Goal: Task Accomplishment & Management: Complete application form

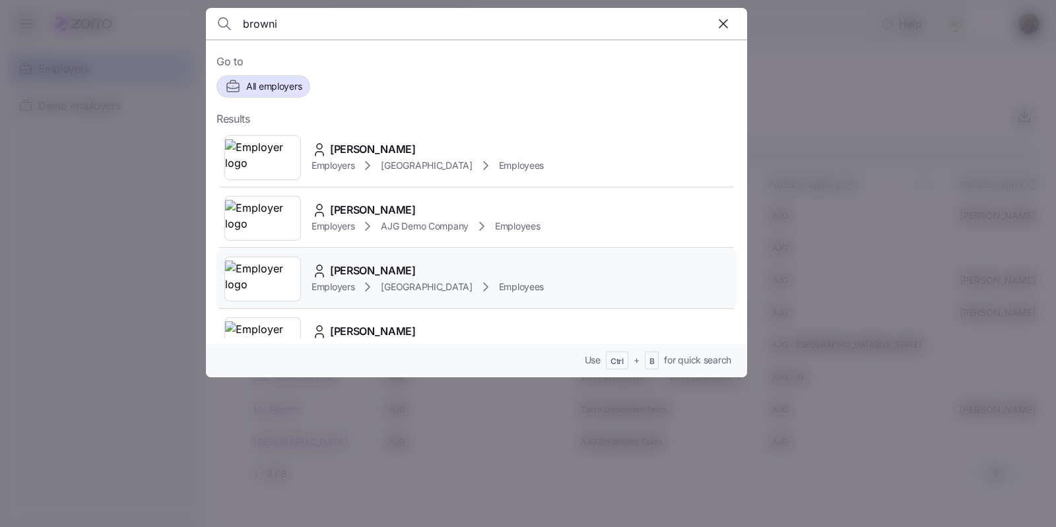
type input "browni"
click at [431, 266] on div "[PERSON_NAME]" at bounding box center [428, 271] width 232 height 17
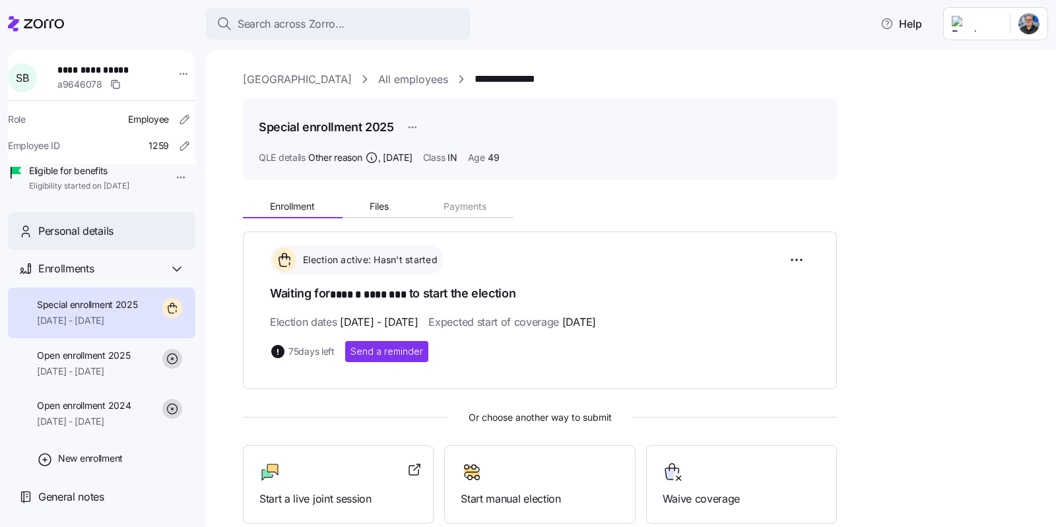
click at [65, 240] on span "Personal details" at bounding box center [75, 231] width 75 height 17
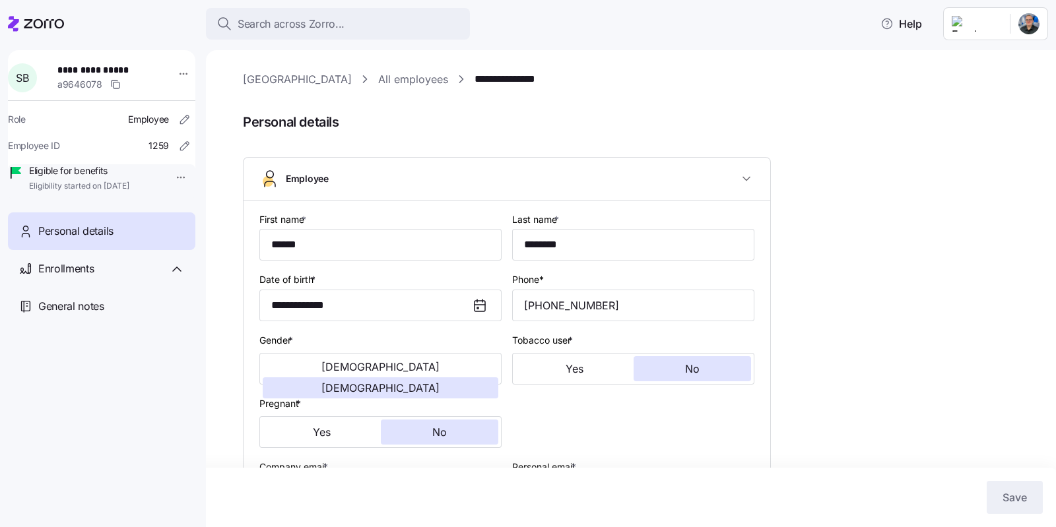
type input "IN"
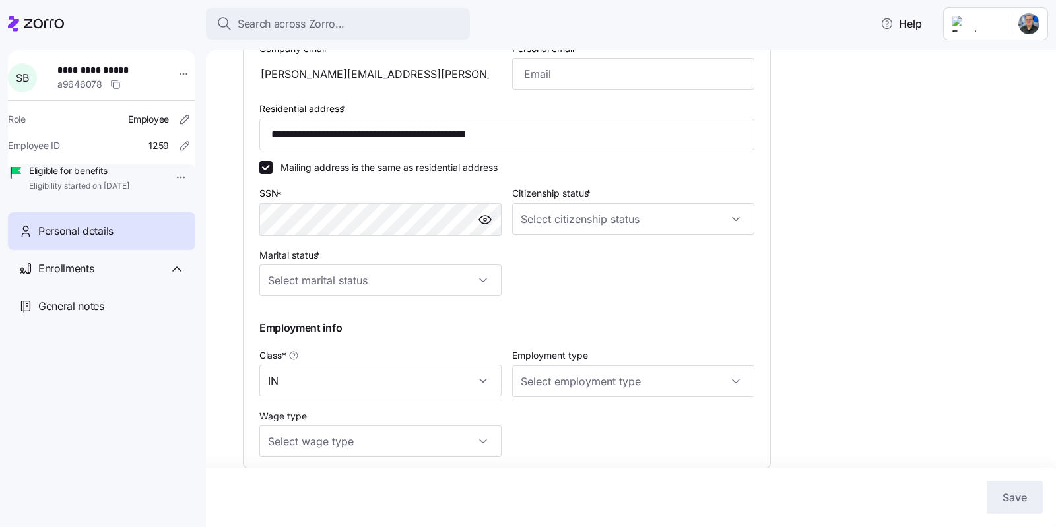
scroll to position [347, 0]
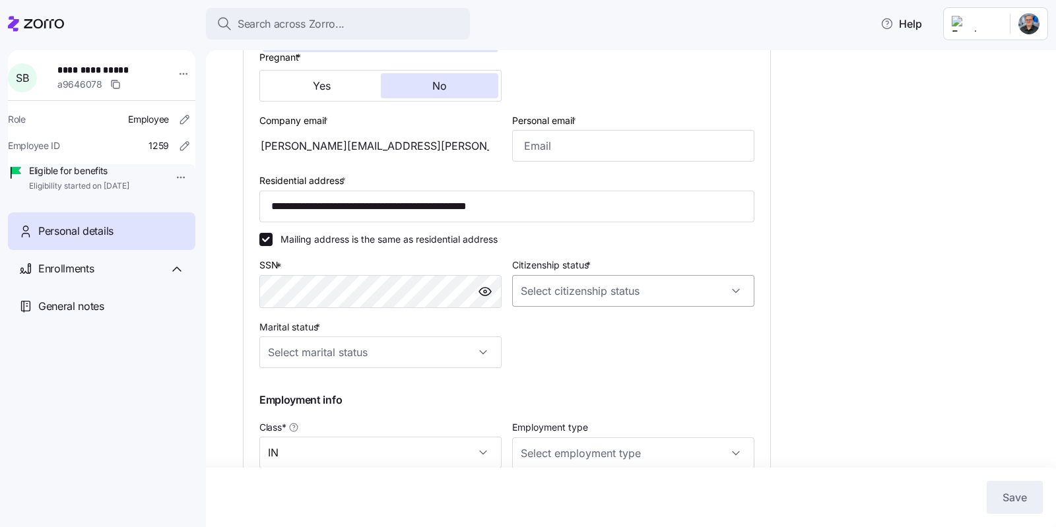
click at [620, 289] on input "Citizenship status *" at bounding box center [633, 291] width 242 height 32
click at [582, 325] on div "[DEMOGRAPHIC_DATA] citizen" at bounding box center [633, 329] width 232 height 28
type input "[DEMOGRAPHIC_DATA] citizen"
click at [428, 355] on input "Marital status *" at bounding box center [380, 353] width 242 height 32
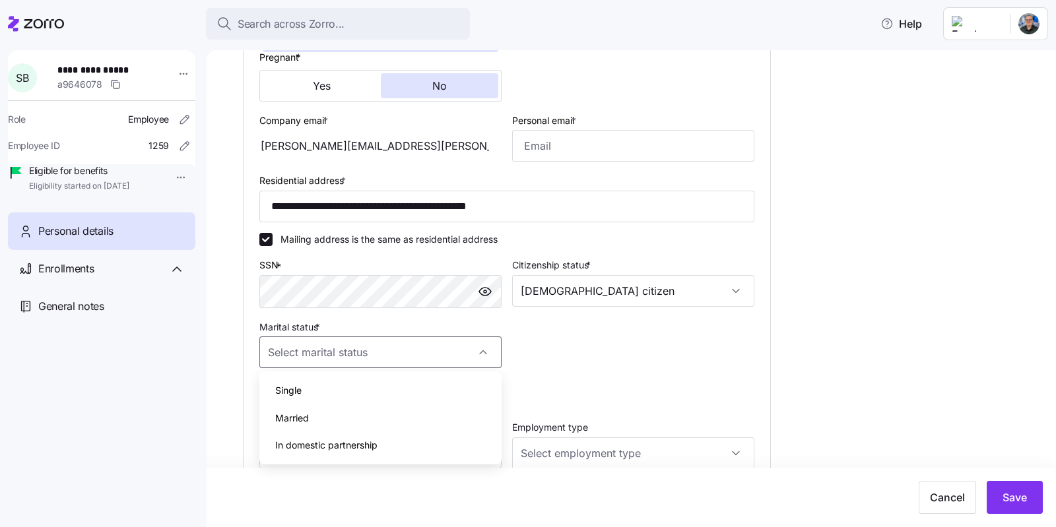
click at [337, 418] on div "Married" at bounding box center [381, 419] width 232 height 28
type input "Married"
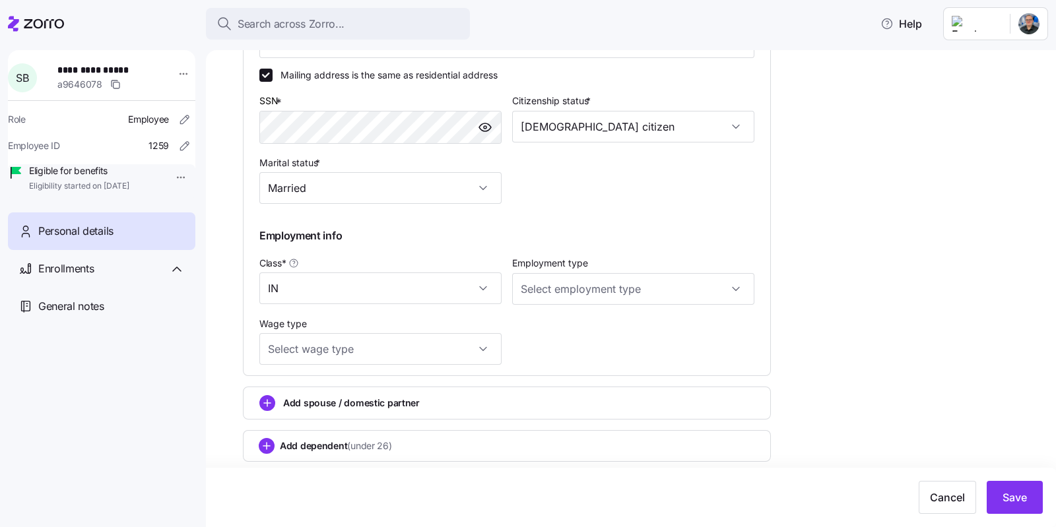
scroll to position [511, 0]
type input "[EMAIL_ADDRESS][DOMAIN_NAME]"
click at [1020, 494] on span "Save" at bounding box center [1015, 498] width 24 height 16
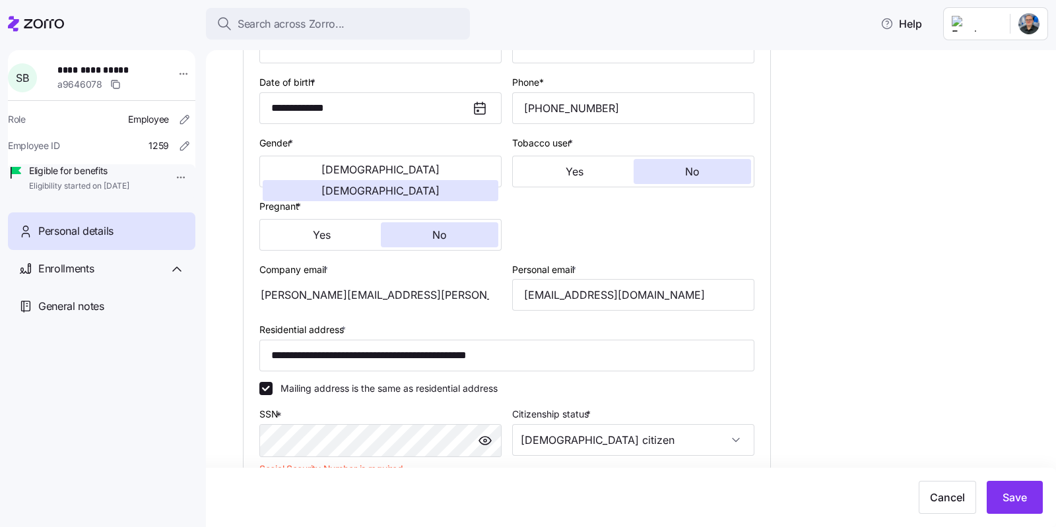
scroll to position [182, 0]
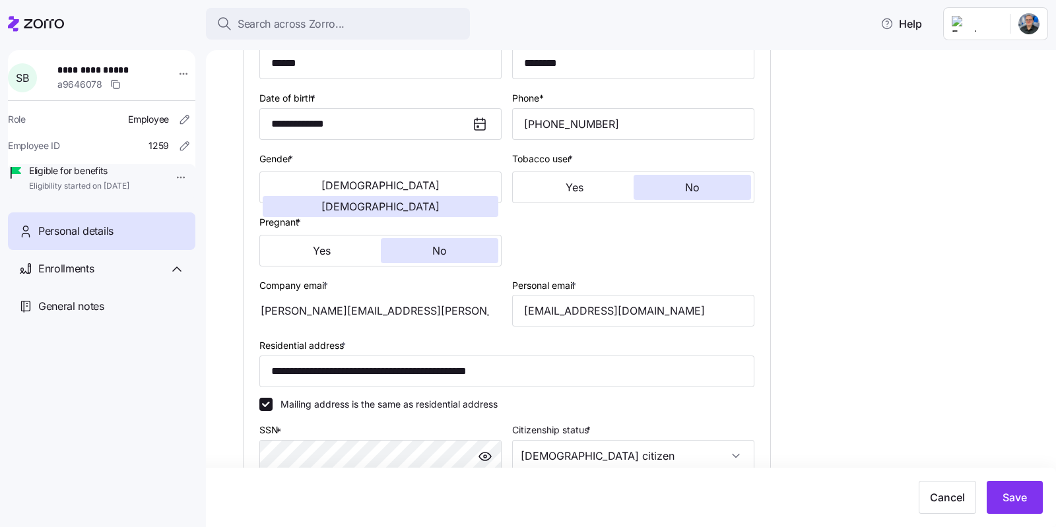
click at [102, 240] on span "Personal details" at bounding box center [75, 231] width 75 height 17
drag, startPoint x: 558, startPoint y: 370, endPoint x: 177, endPoint y: 360, distance: 381.0
click at [177, 360] on div "**********" at bounding box center [528, 259] width 1056 height 519
click at [46, 24] on icon at bounding box center [44, 23] width 40 height 9
